Goal: Find specific page/section: Find specific page/section

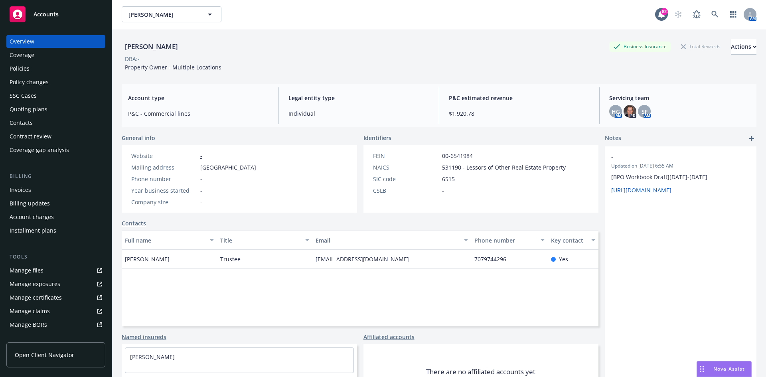
click at [62, 70] on div "Policies" at bounding box center [56, 68] width 93 height 13
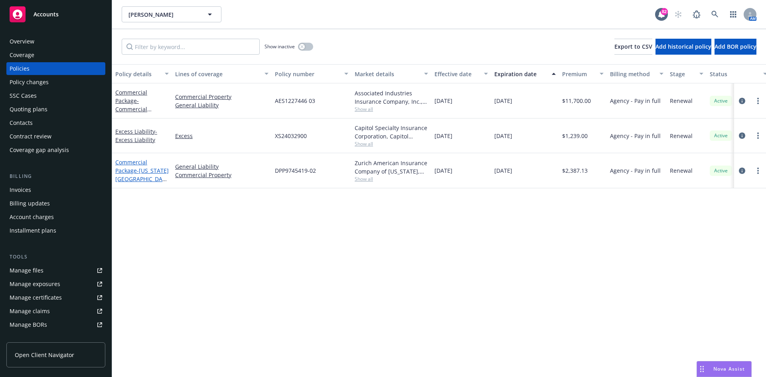
click at [130, 163] on link "Commercial Package - [US_STATE][GEOGRAPHIC_DATA] ONLY" at bounding box center [141, 174] width 53 height 33
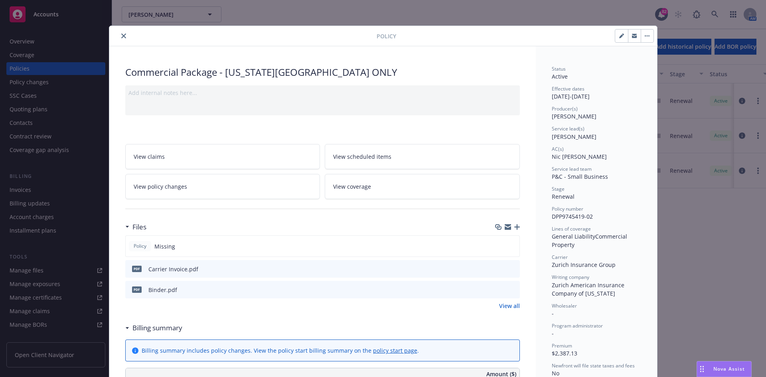
click at [512, 290] on icon "preview file" at bounding box center [512, 290] width 7 height 6
click at [119, 33] on button "close" at bounding box center [124, 36] width 10 height 10
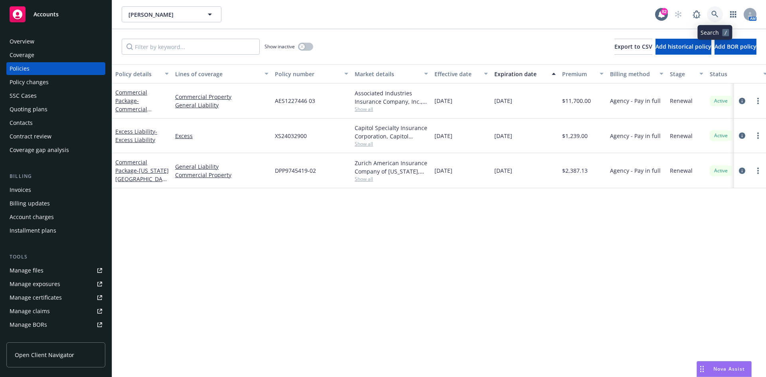
click at [714, 13] on icon at bounding box center [714, 14] width 7 height 7
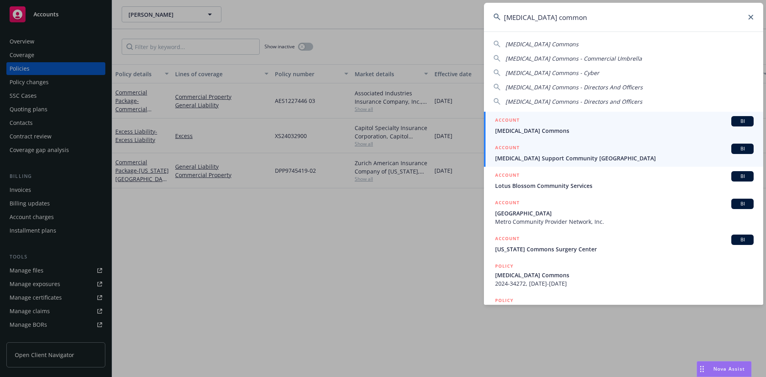
type input "[MEDICAL_DATA] common"
click at [506, 146] on h5 "ACCOUNT" at bounding box center [507, 149] width 24 height 10
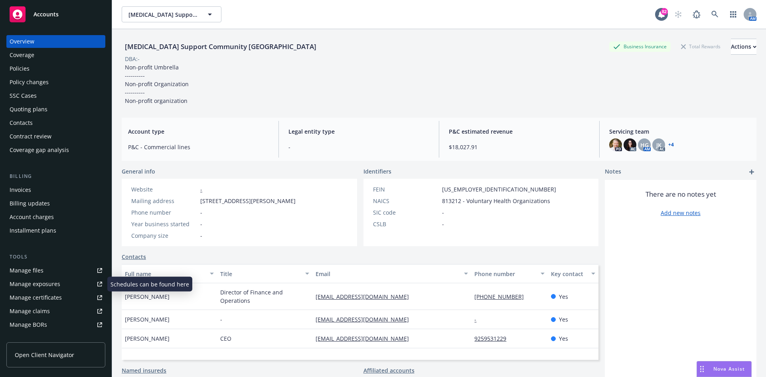
click at [41, 294] on div "Manage certificates" at bounding box center [36, 297] width 52 height 13
click at [711, 12] on icon at bounding box center [714, 14] width 7 height 7
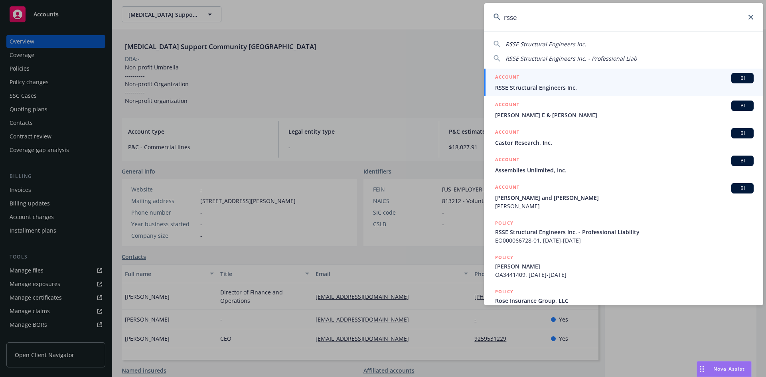
type input "rsse"
click at [512, 73] on h5 "ACCOUNT" at bounding box center [507, 78] width 24 height 10
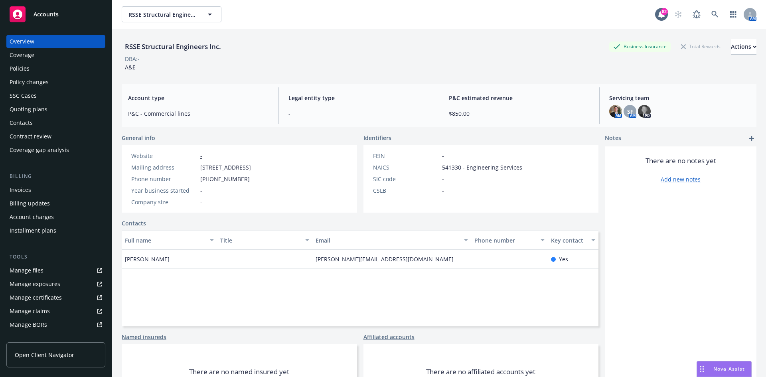
click at [40, 69] on div "Policies" at bounding box center [56, 68] width 93 height 13
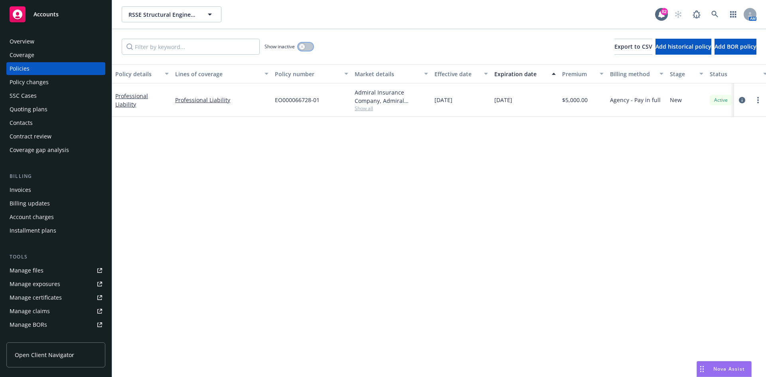
click at [302, 46] on icon "button" at bounding box center [301, 46] width 3 height 3
click at [310, 45] on icon "button" at bounding box center [308, 46] width 3 height 2
click at [49, 43] on div "Overview" at bounding box center [56, 41] width 93 height 13
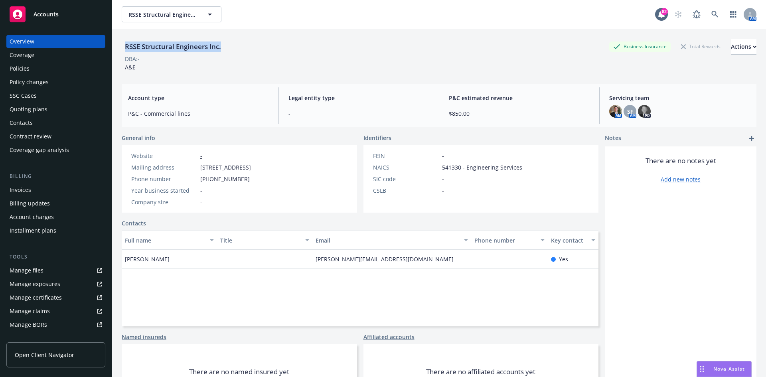
drag, startPoint x: 212, startPoint y: 49, endPoint x: 138, endPoint y: 45, distance: 74.3
click at [125, 47] on div "RSSE Structural Engineers Inc. Business Insurance Total Rewards Actions" at bounding box center [439, 47] width 635 height 16
copy div "RSSE Structural Engineers Inc."
